Goal: Task Accomplishment & Management: Use online tool/utility

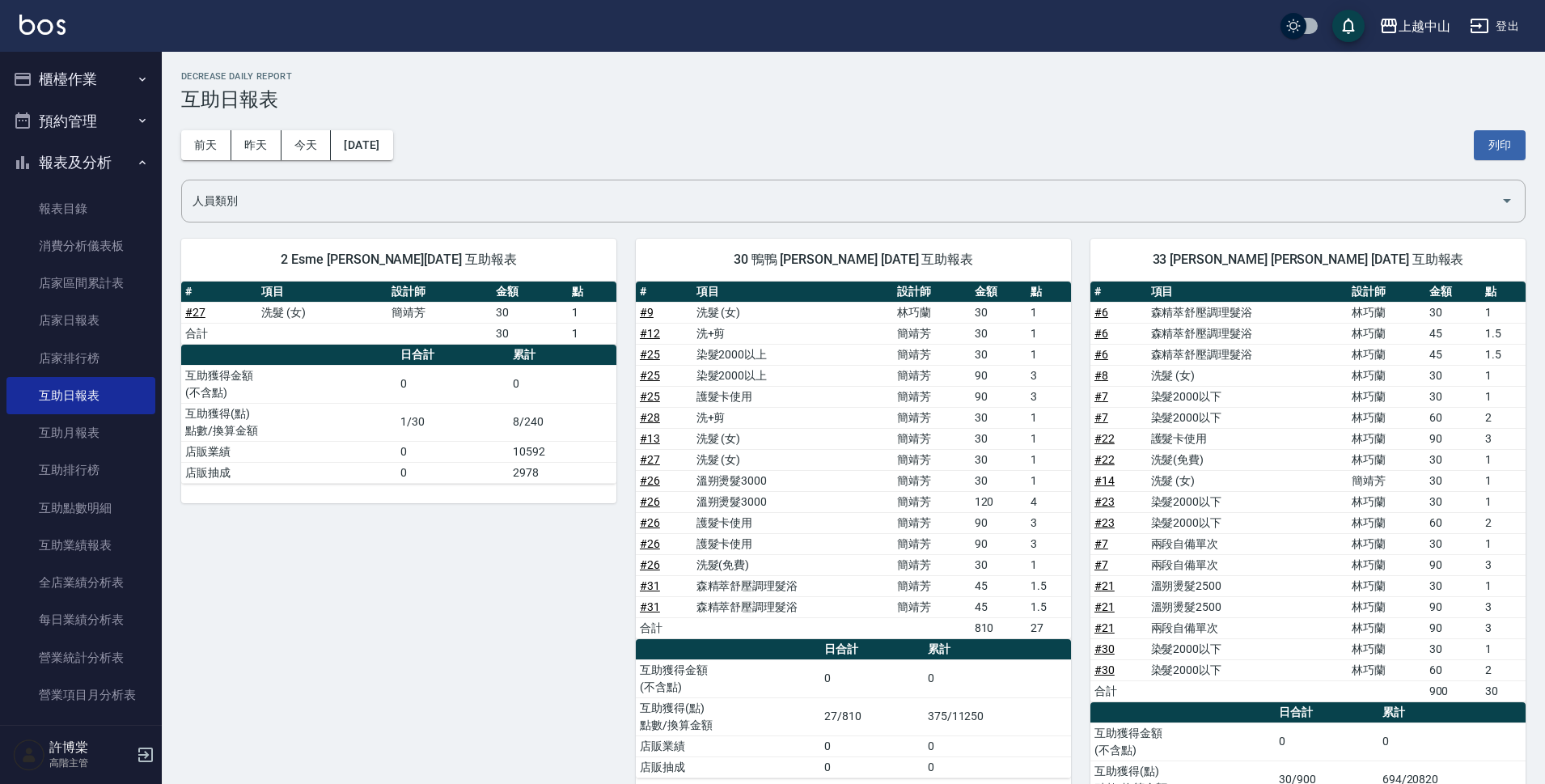
scroll to position [96, 0]
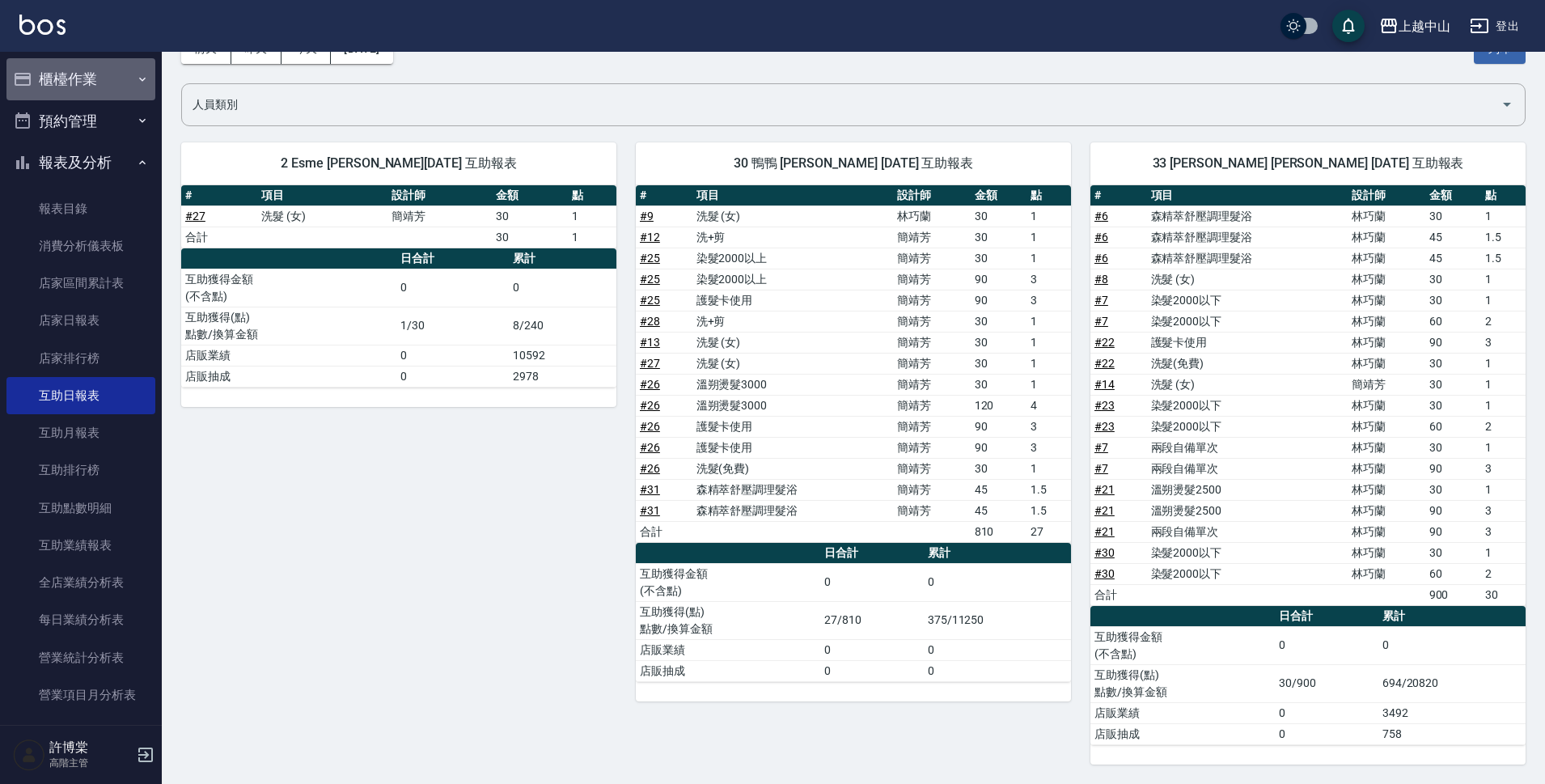
click at [88, 84] on button "櫃檯作業" at bounding box center [81, 79] width 148 height 42
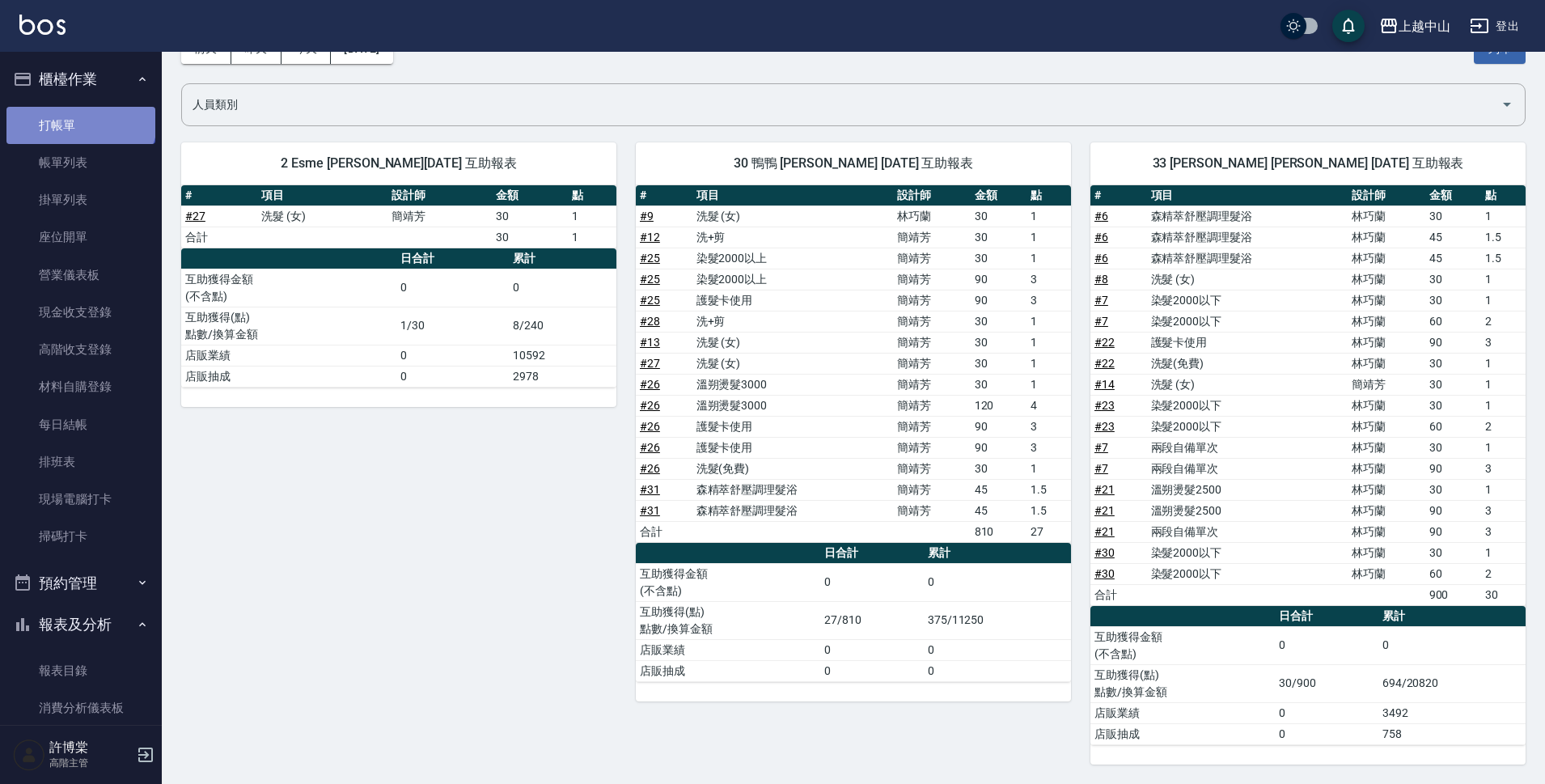
click at [80, 117] on link "打帳單" at bounding box center [81, 126] width 148 height 37
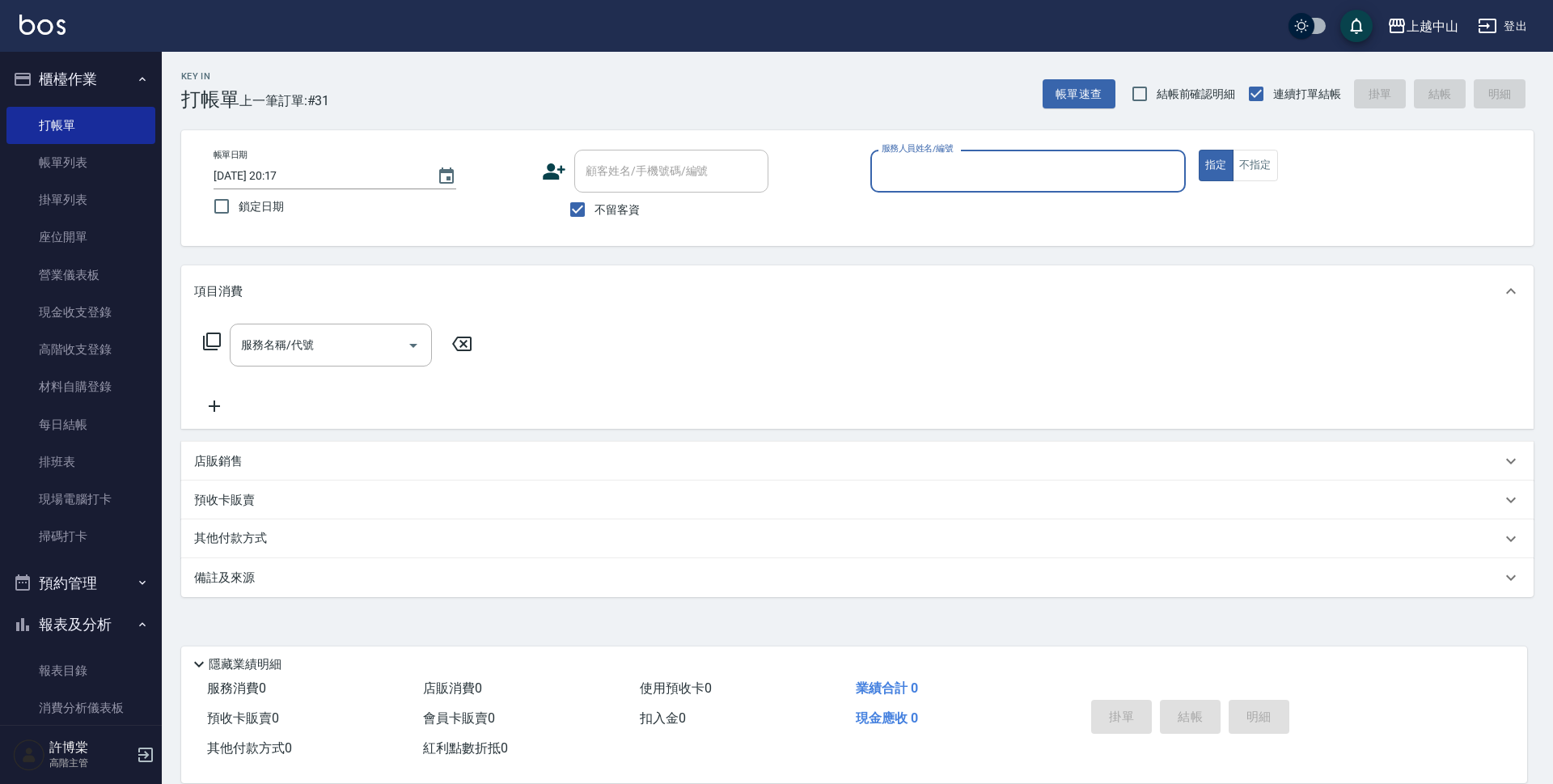
click at [1004, 152] on div "服務人員姓名/編號" at bounding box center [1028, 171] width 316 height 43
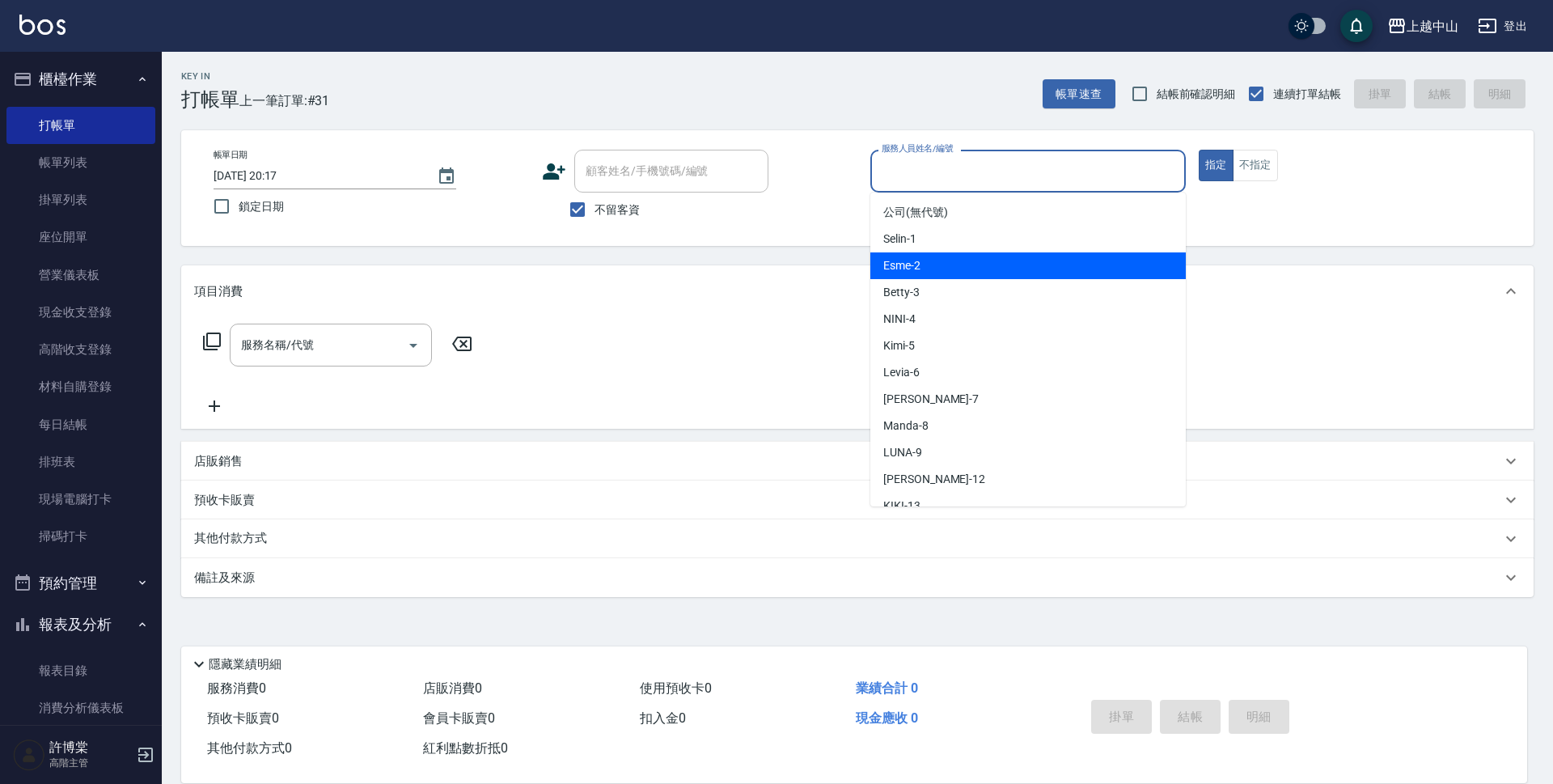
click at [986, 268] on div "Esme -2" at bounding box center [1028, 265] width 316 height 27
type input "Esme-2"
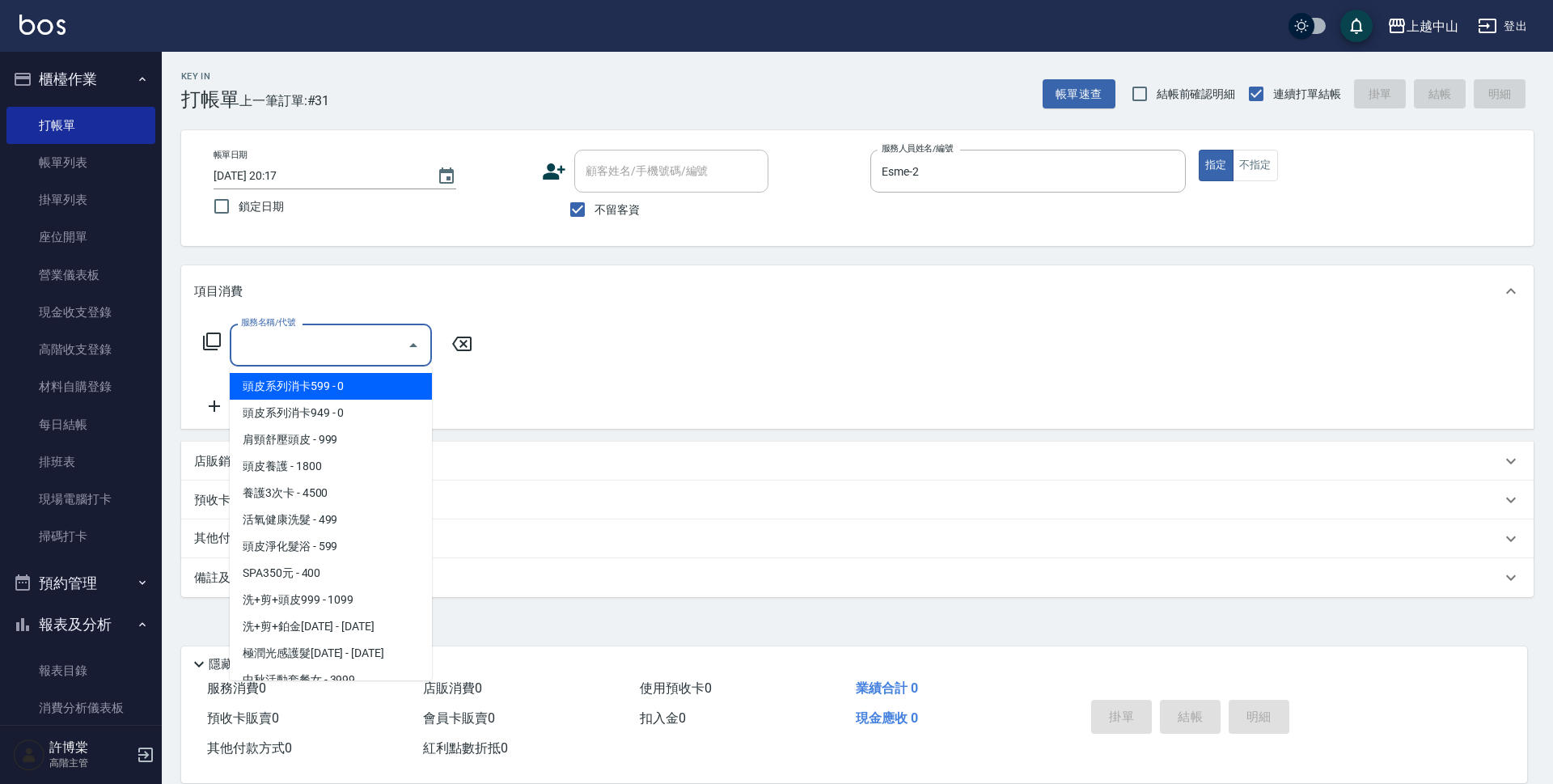
click at [364, 356] on input "服務名稱/代號" at bounding box center [318, 345] width 163 height 28
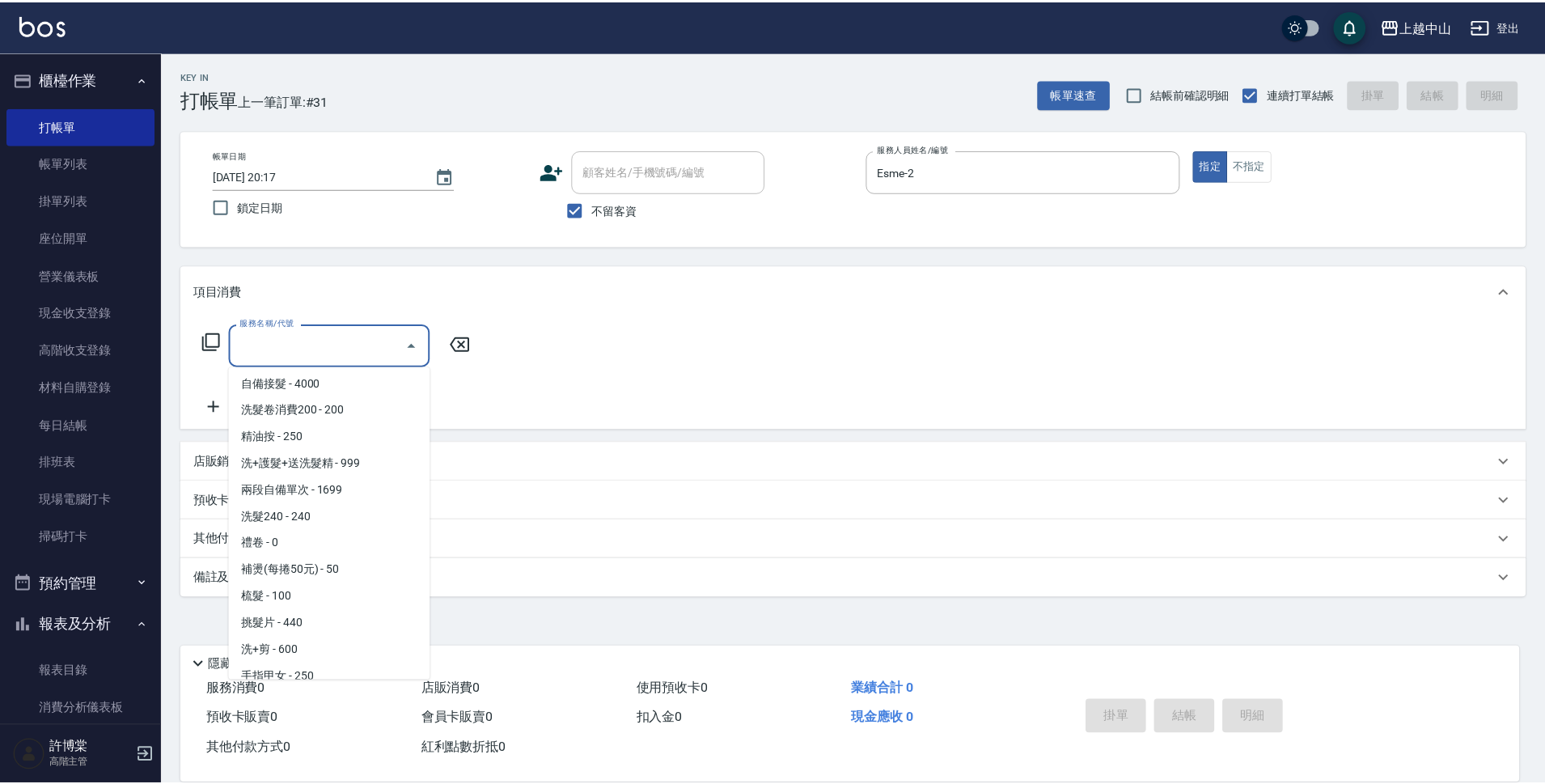
scroll to position [2992, 0]
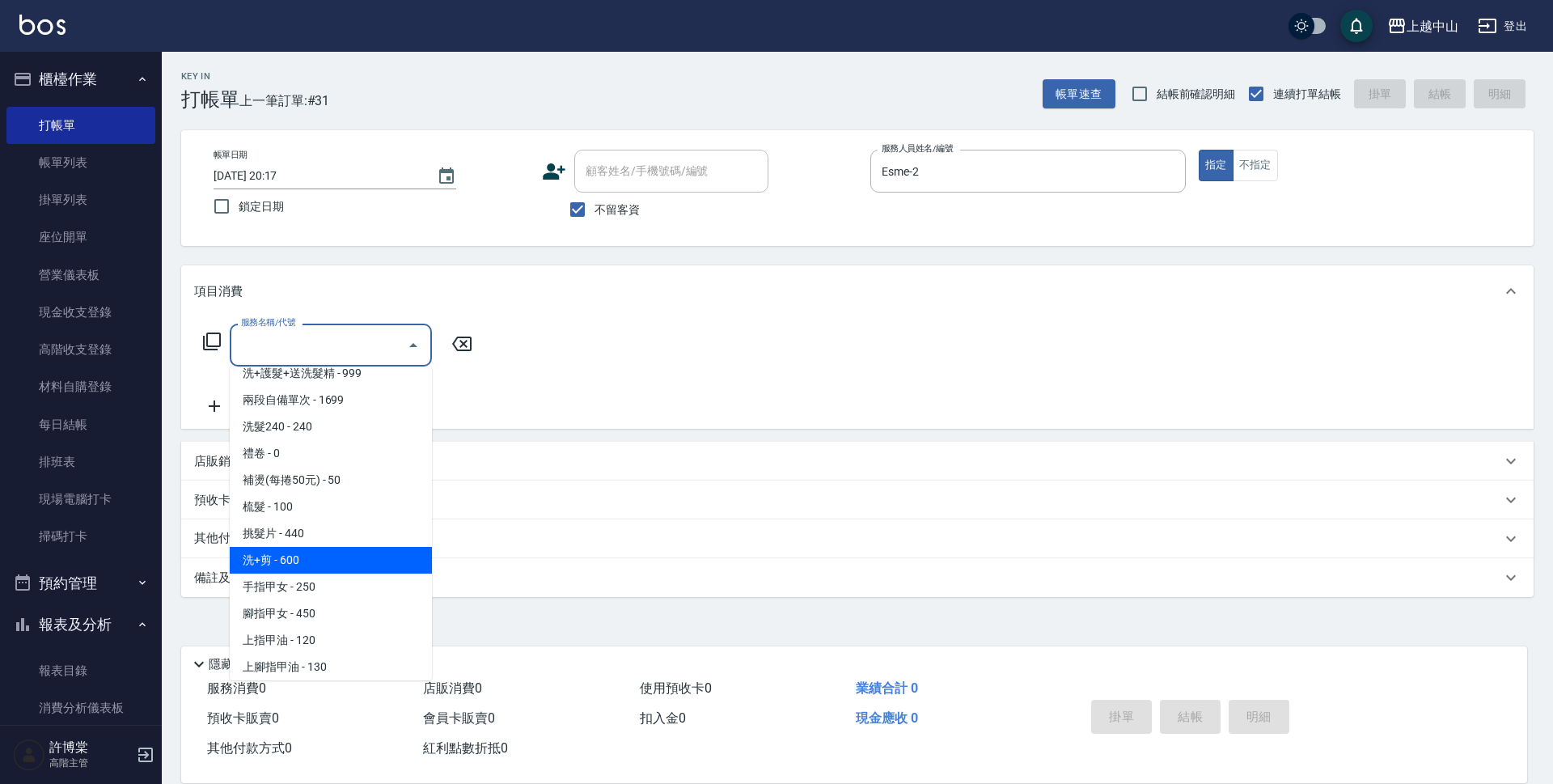
click at [385, 546] on span "洗+剪 - 600" at bounding box center [331, 559] width 202 height 27
type input "洗+剪(811)"
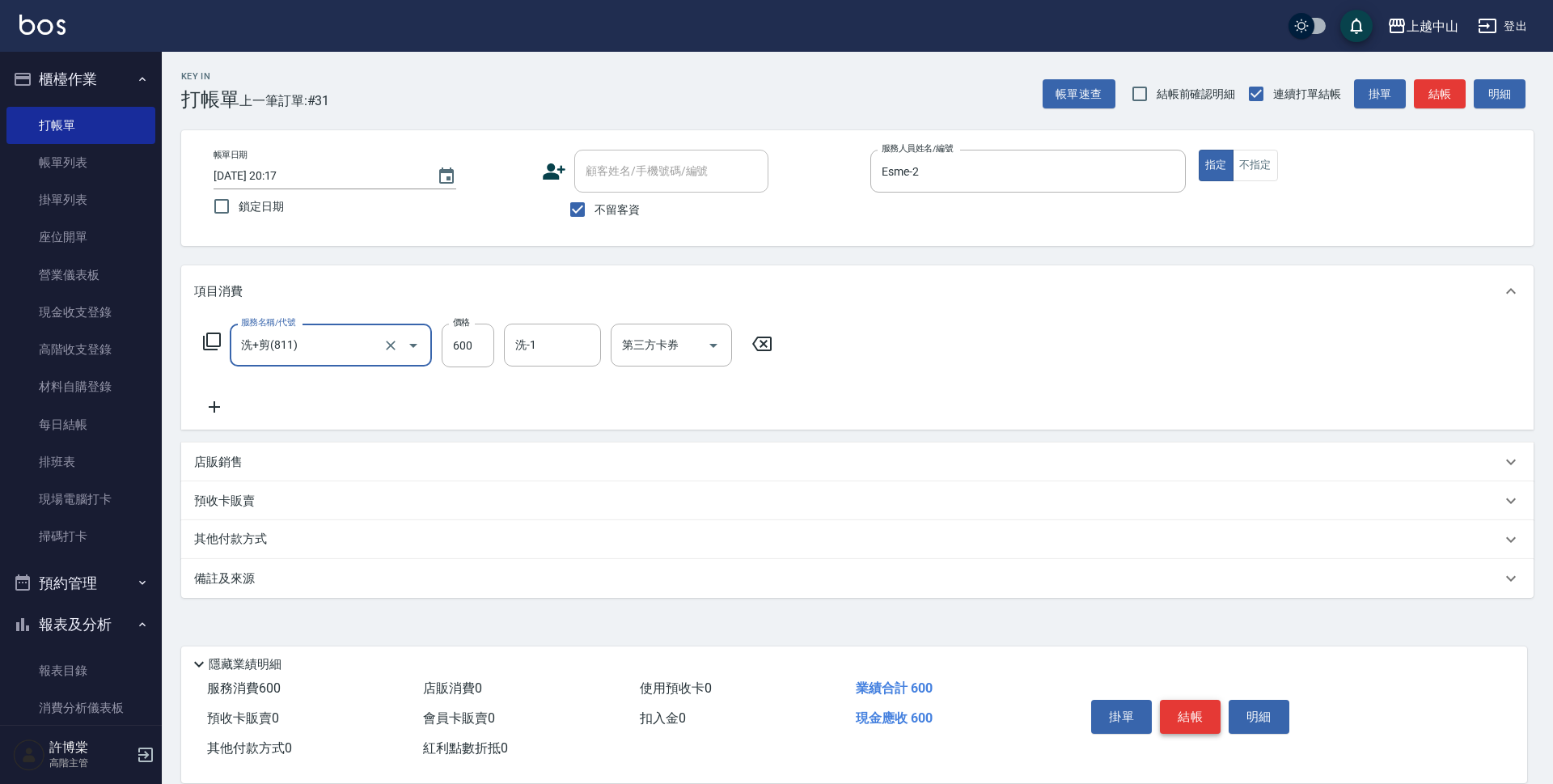
click at [1181, 706] on button "結帳" at bounding box center [1190, 716] width 61 height 34
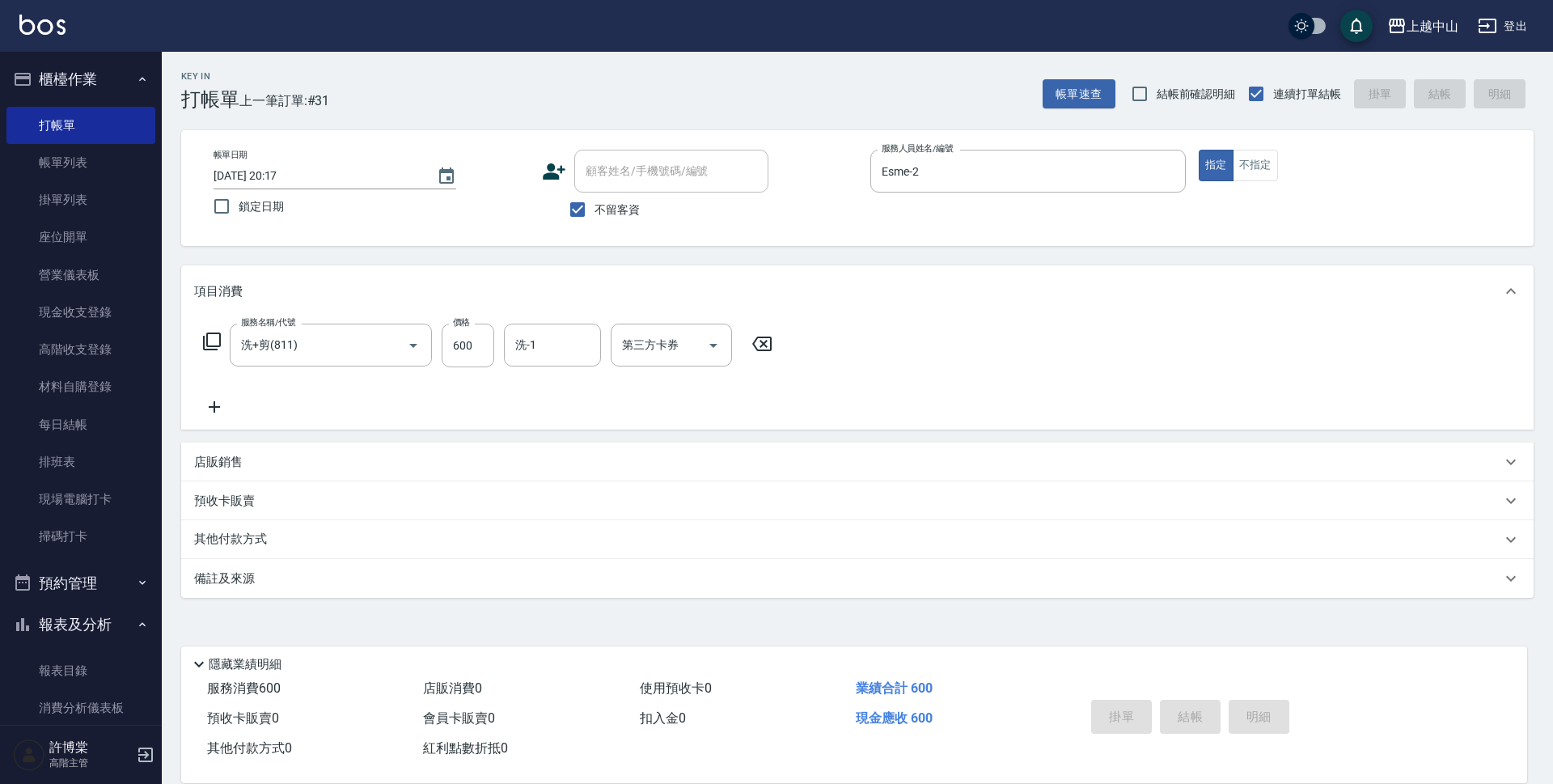
type input "2025/09/25 20:18"
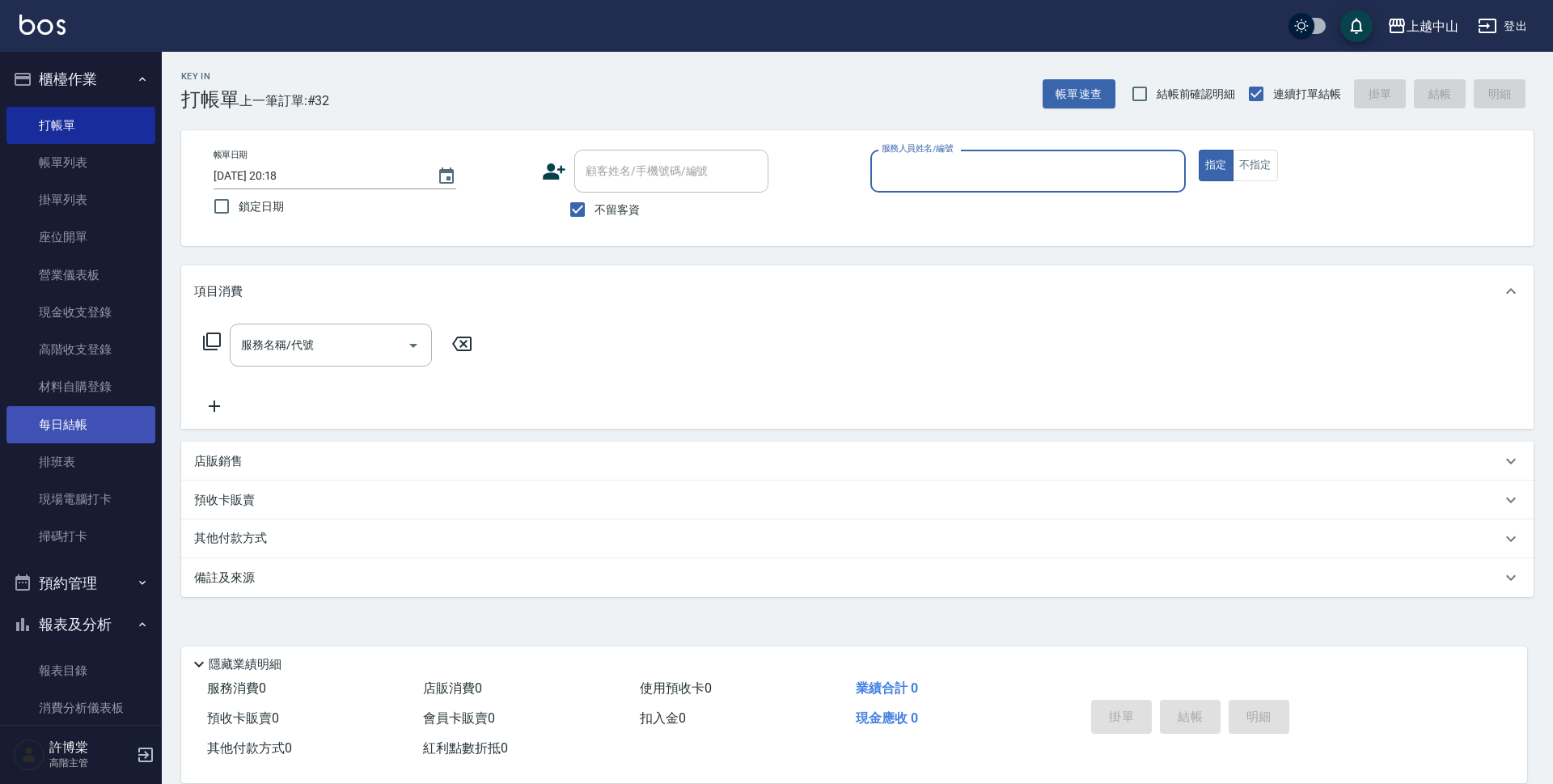
click at [103, 416] on link "每日結帳" at bounding box center [81, 424] width 148 height 37
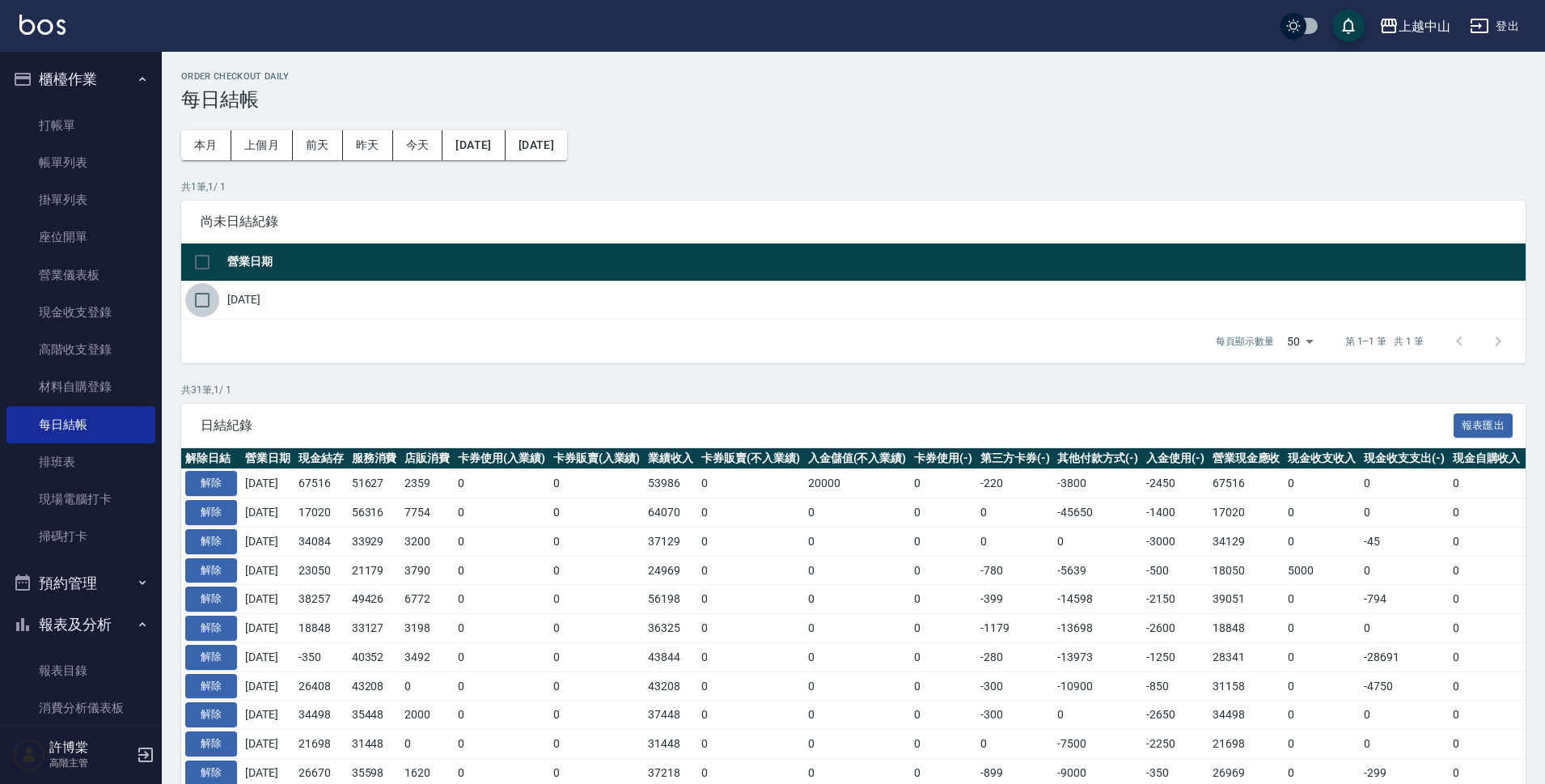
click at [207, 309] on input "checkbox" at bounding box center [201, 300] width 34 height 34
checkbox input "true"
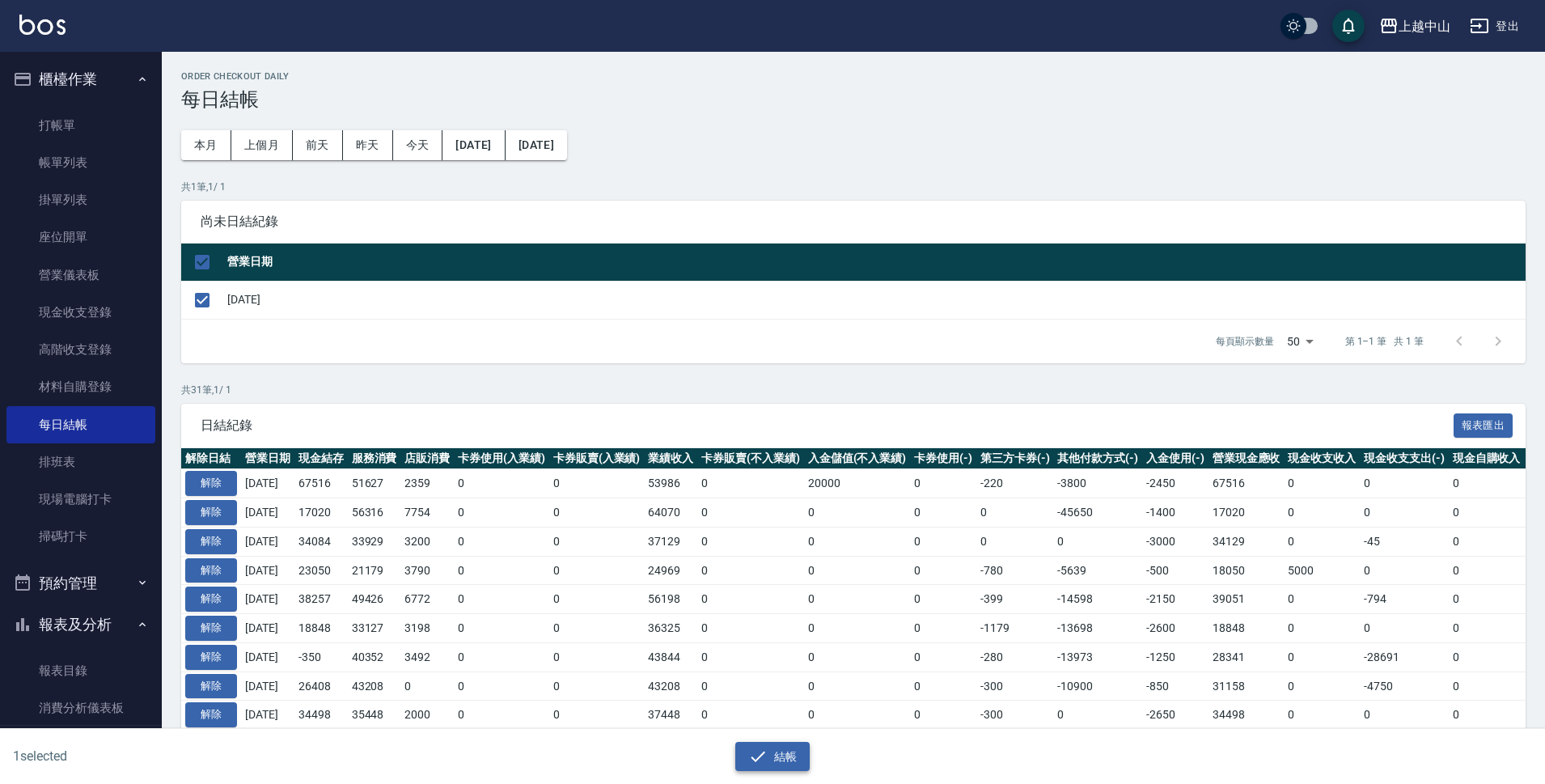
click at [790, 760] on button "結帳" at bounding box center [772, 756] width 76 height 29
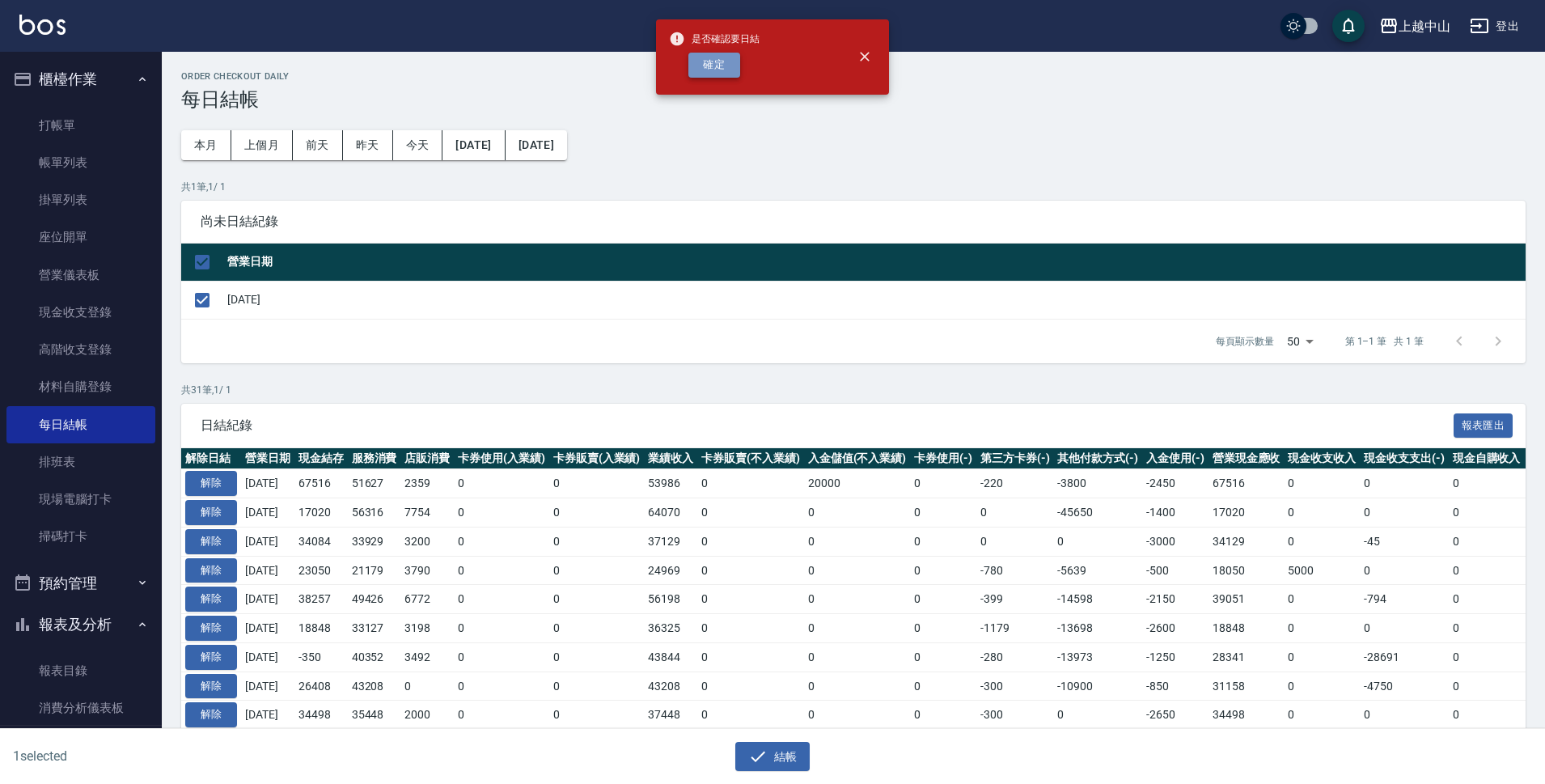
click at [692, 64] on button "確定" at bounding box center [714, 65] width 52 height 26
checkbox input "false"
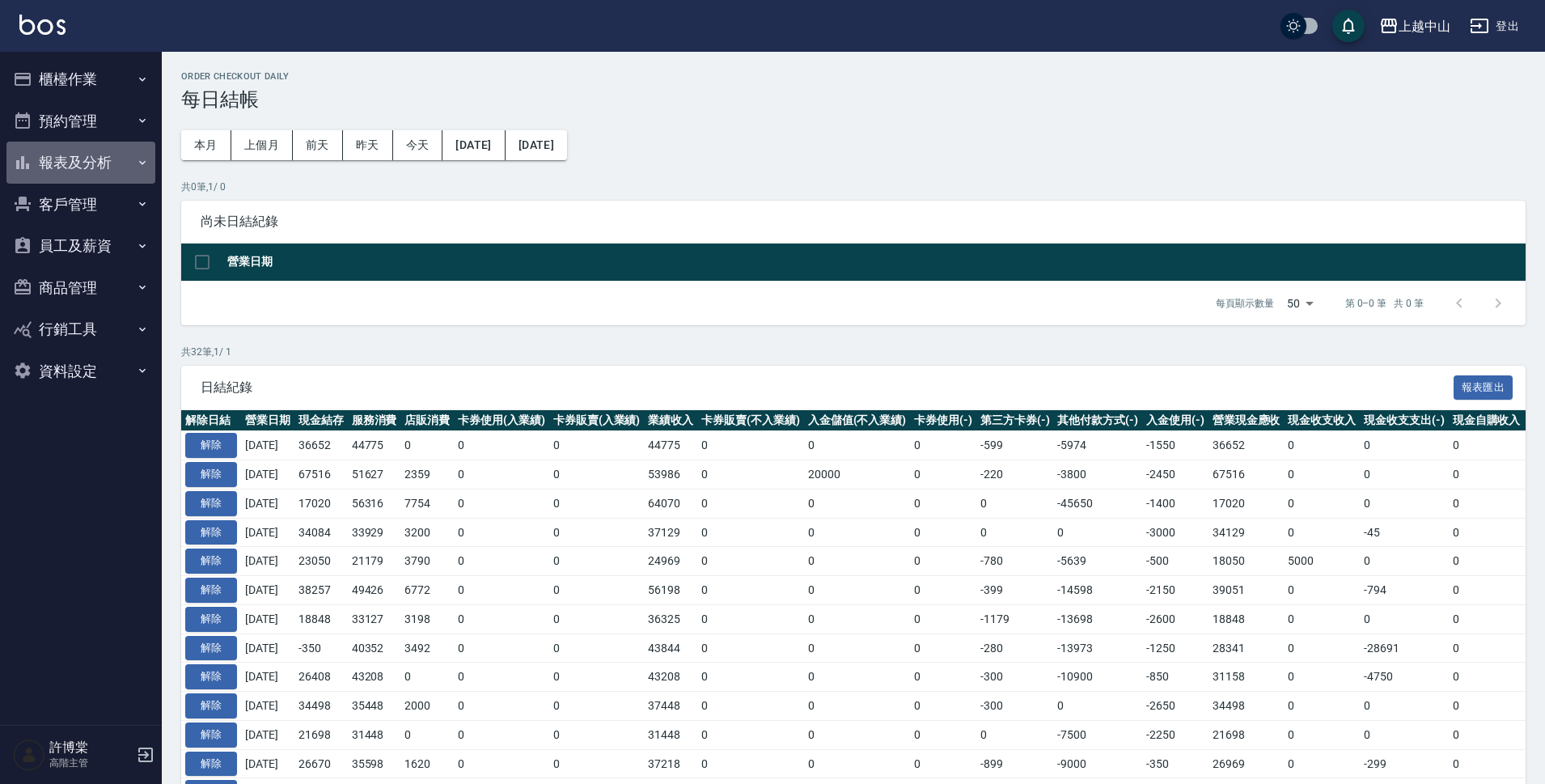
click at [29, 161] on icon "button" at bounding box center [23, 163] width 20 height 20
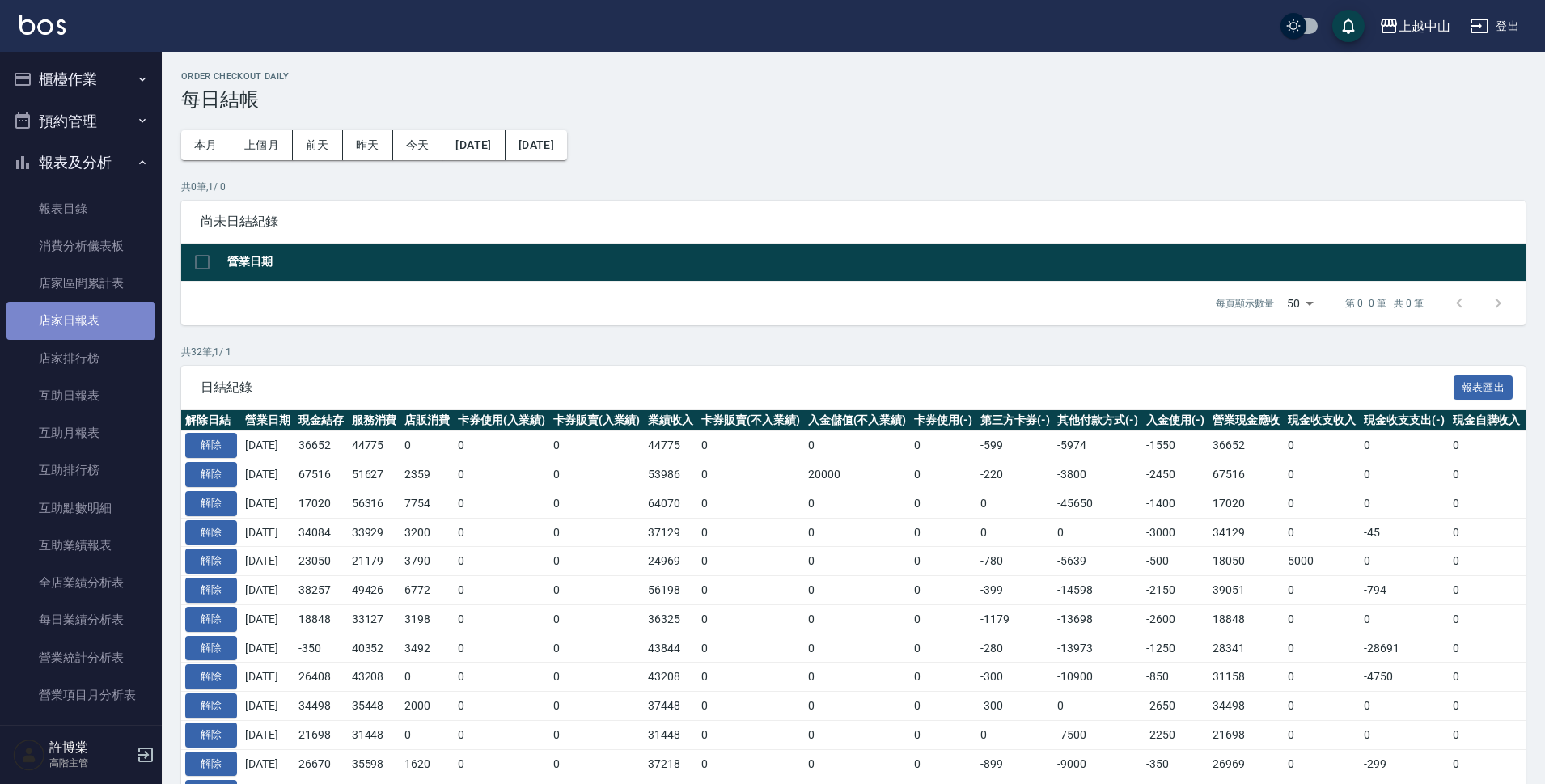
click at [98, 324] on link "店家日報表" at bounding box center [81, 320] width 148 height 37
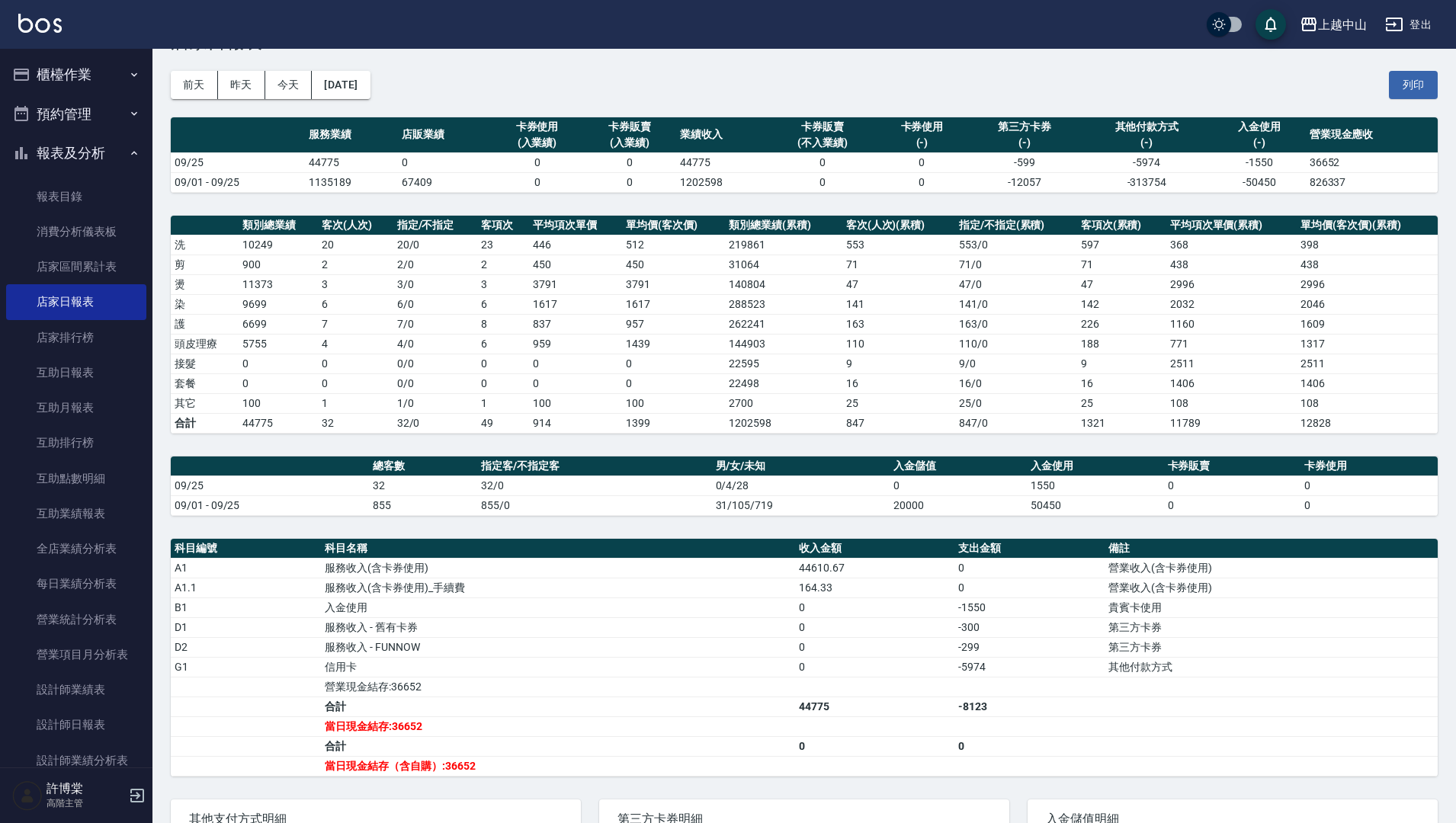
scroll to position [39, 0]
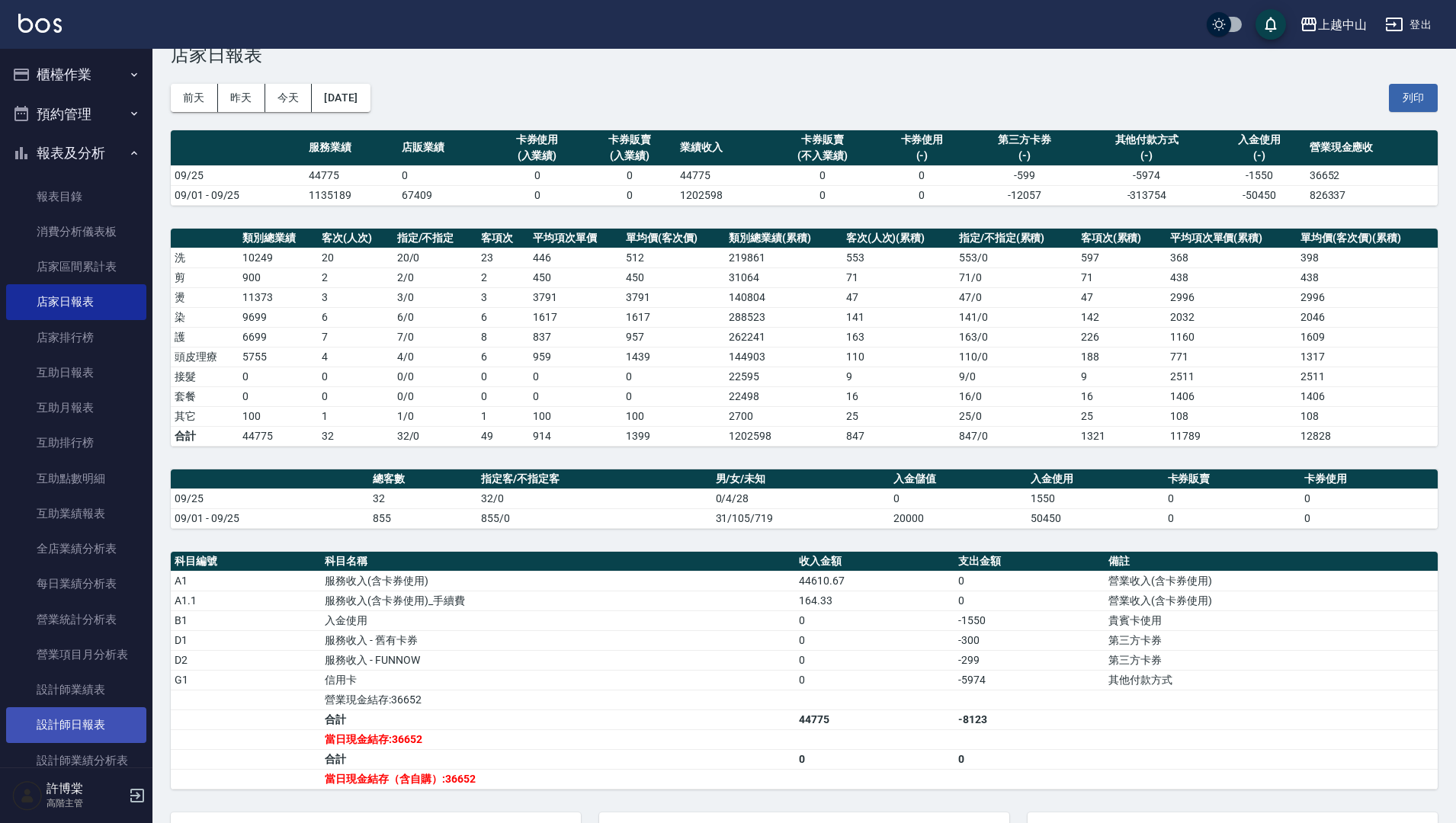
click at [96, 730] on link "設計師日報表" at bounding box center [76, 725] width 140 height 35
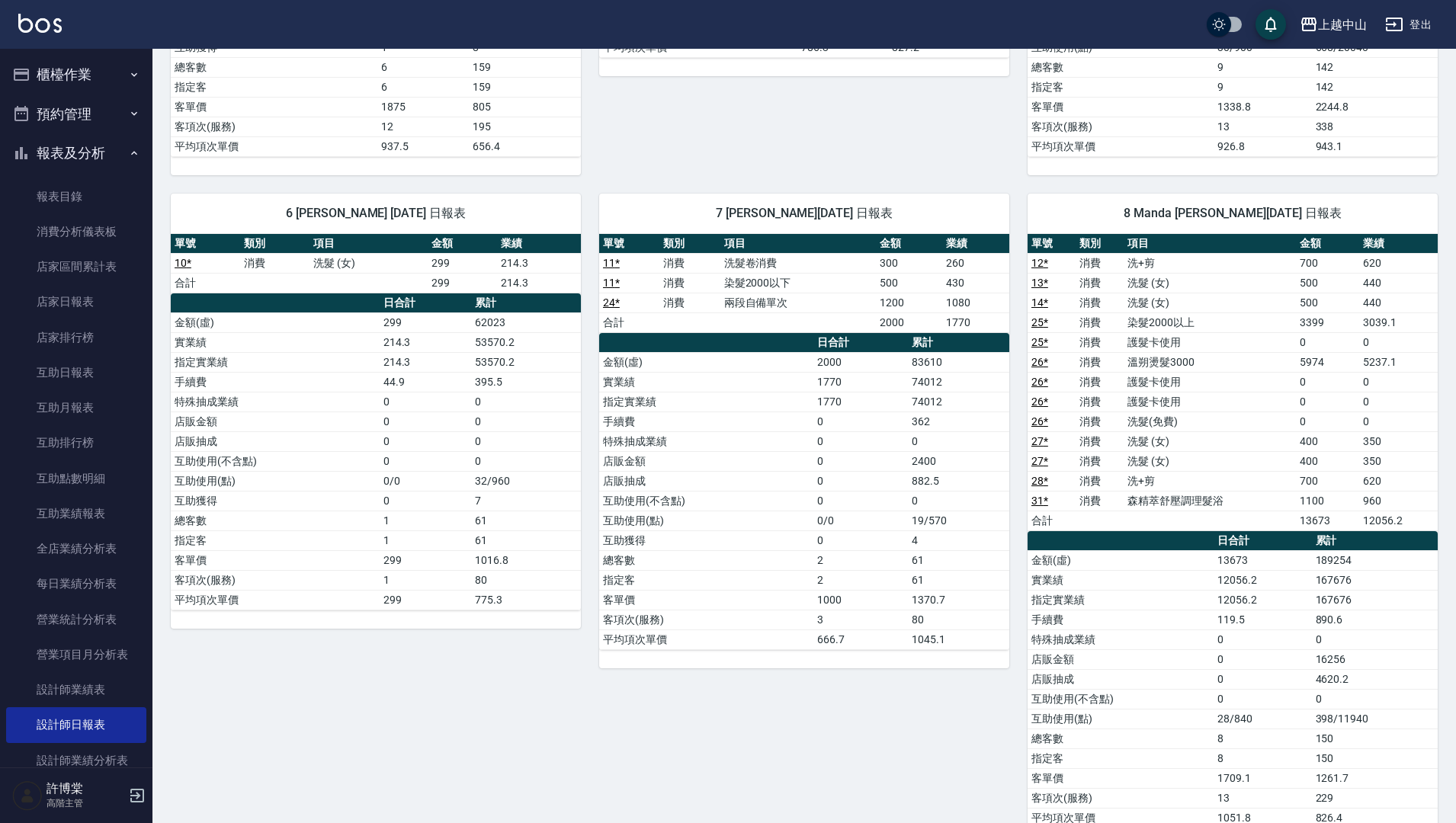
scroll to position [689, 0]
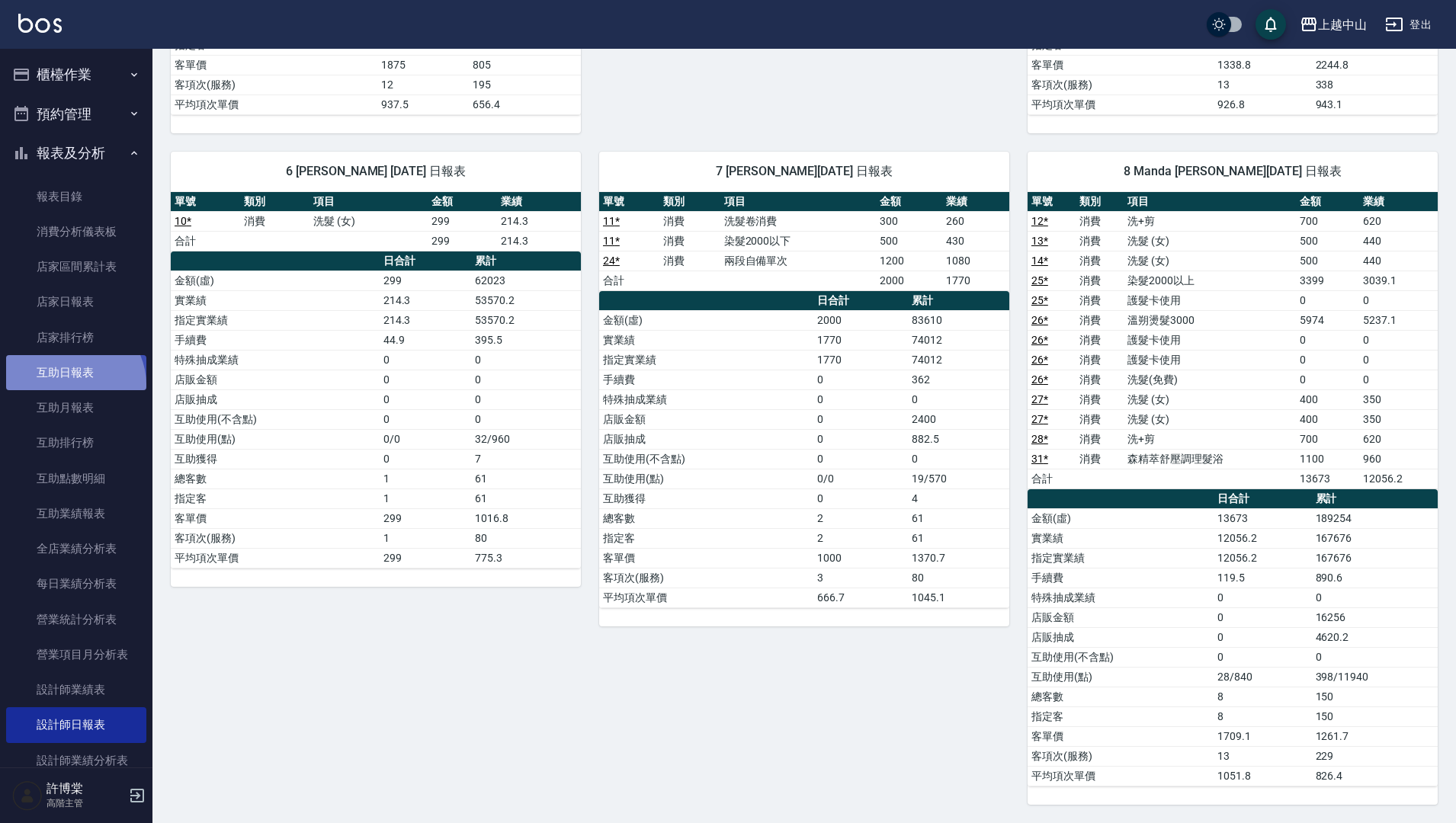
click at [71, 385] on link "互助日報表" at bounding box center [76, 373] width 140 height 35
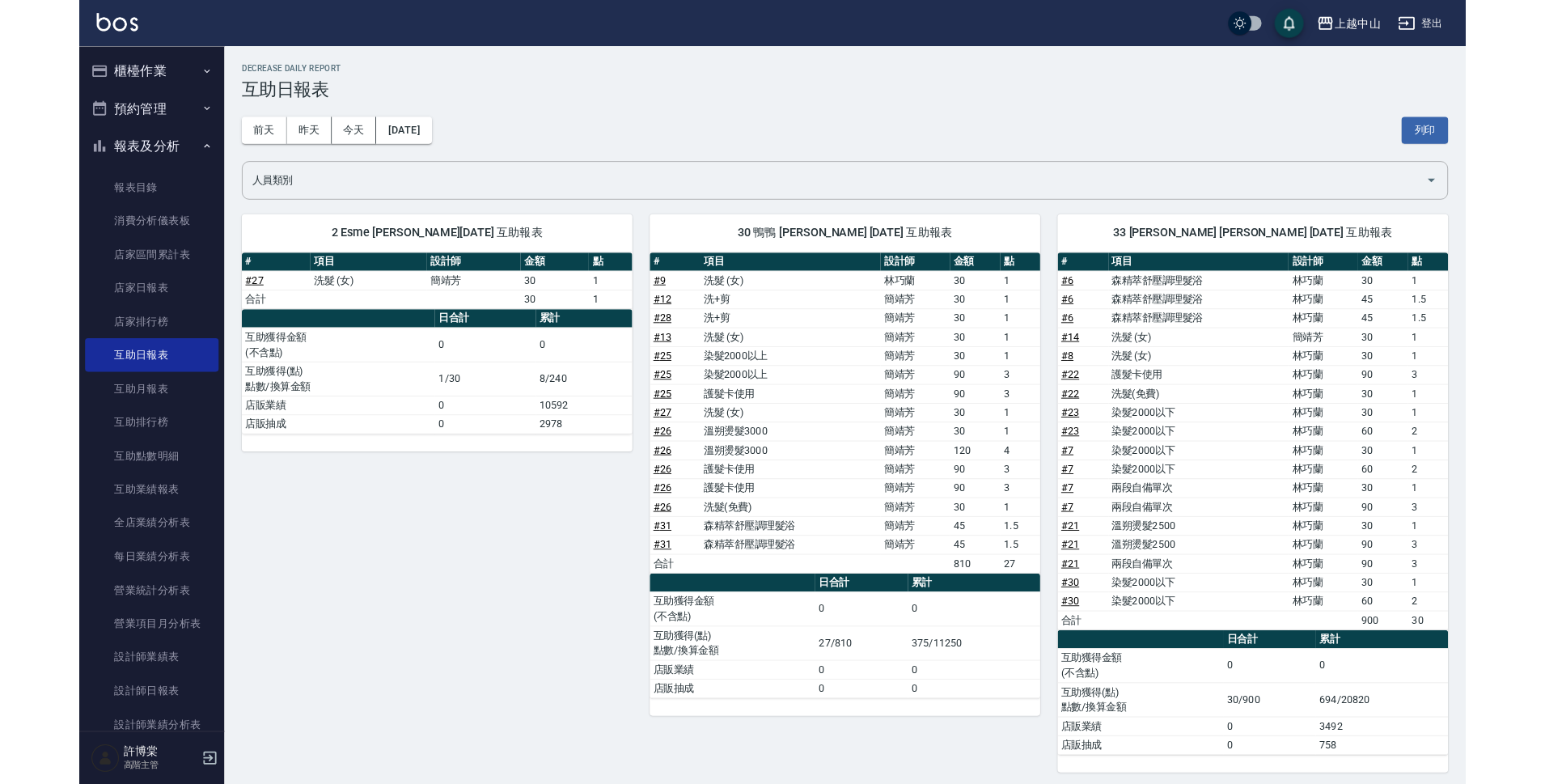
scroll to position [7, 0]
